Goal: Navigation & Orientation: Find specific page/section

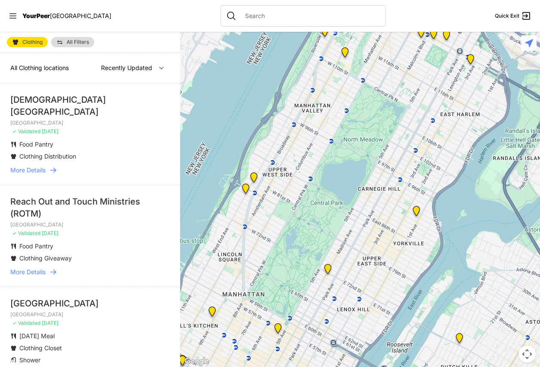
drag, startPoint x: 441, startPoint y: 210, endPoint x: 416, endPoint y: 180, distance: 39.6
click at [416, 179] on div at bounding box center [360, 199] width 360 height 335
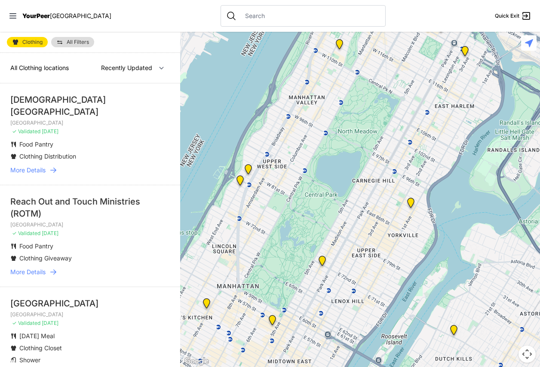
click at [410, 200] on img "Avenue Church" at bounding box center [410, 205] width 11 height 14
click at [412, 203] on img "Avenue Church" at bounding box center [410, 205] width 11 height 14
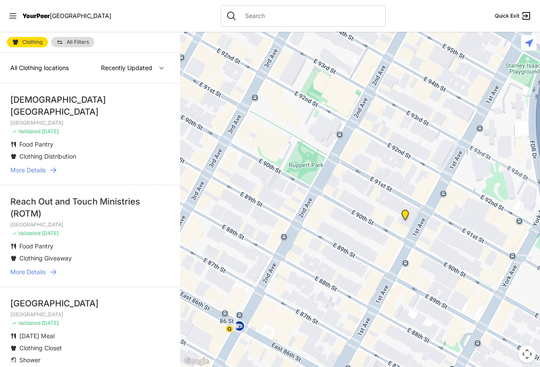
click at [405, 212] on img "Avenue Church" at bounding box center [405, 217] width 11 height 14
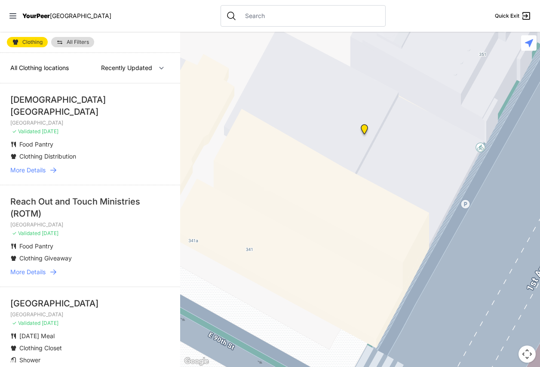
click at [364, 127] on img "Avenue Church" at bounding box center [364, 131] width 11 height 14
click at [364, 128] on img "Avenue Church" at bounding box center [364, 131] width 11 height 14
click at [69, 37] on link "All Filters" at bounding box center [72, 42] width 43 height 10
click at [72, 42] on span "All Filters" at bounding box center [78, 42] width 22 height 5
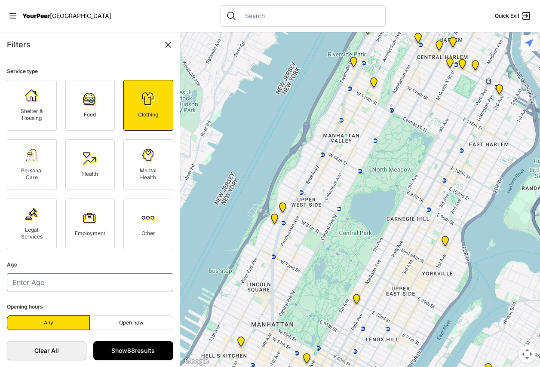
click at [167, 44] on icon at bounding box center [168, 45] width 10 height 10
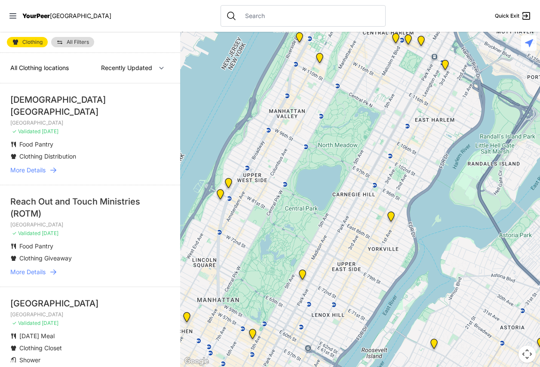
drag, startPoint x: 425, startPoint y: 252, endPoint x: 298, endPoint y: 243, distance: 127.6
click at [372, 228] on div at bounding box center [360, 199] width 360 height 335
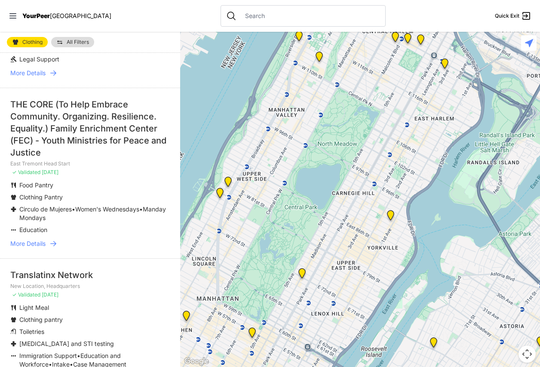
scroll to position [1680, 0]
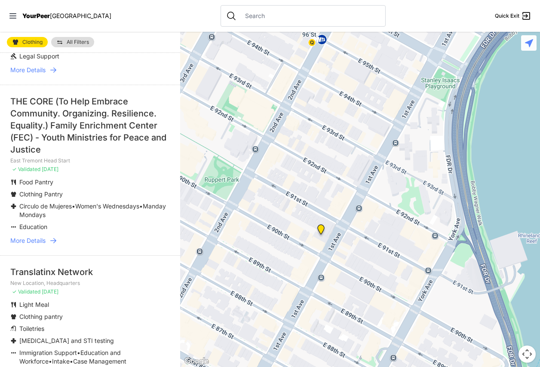
drag, startPoint x: 381, startPoint y: 262, endPoint x: 378, endPoint y: 223, distance: 38.4
click at [379, 225] on div at bounding box center [360, 199] width 360 height 335
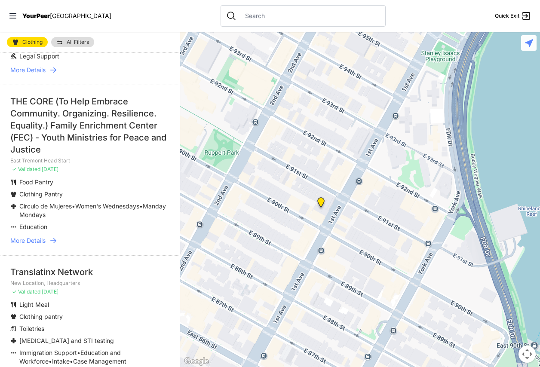
click at [325, 205] on img "Avenue Church" at bounding box center [320, 204] width 11 height 14
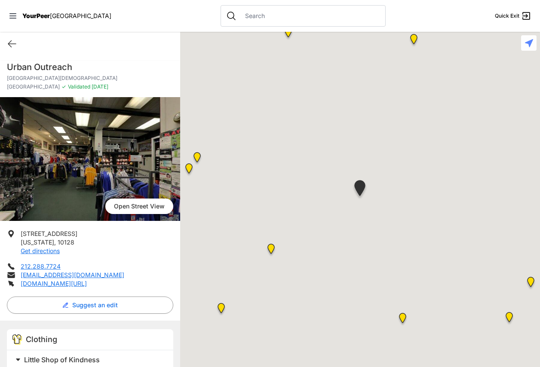
click at [321, 204] on div at bounding box center [360, 199] width 360 height 335
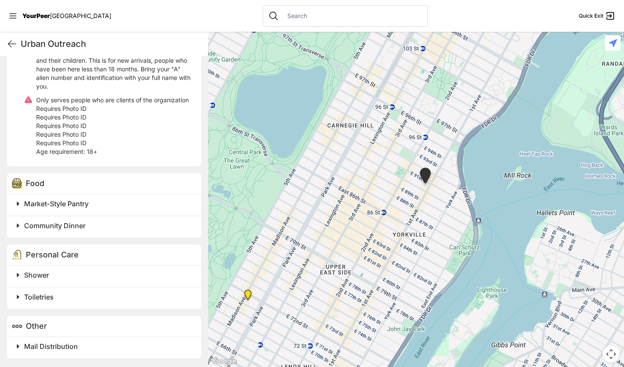
scroll to position [395, 0]
